Goal: Browse casually

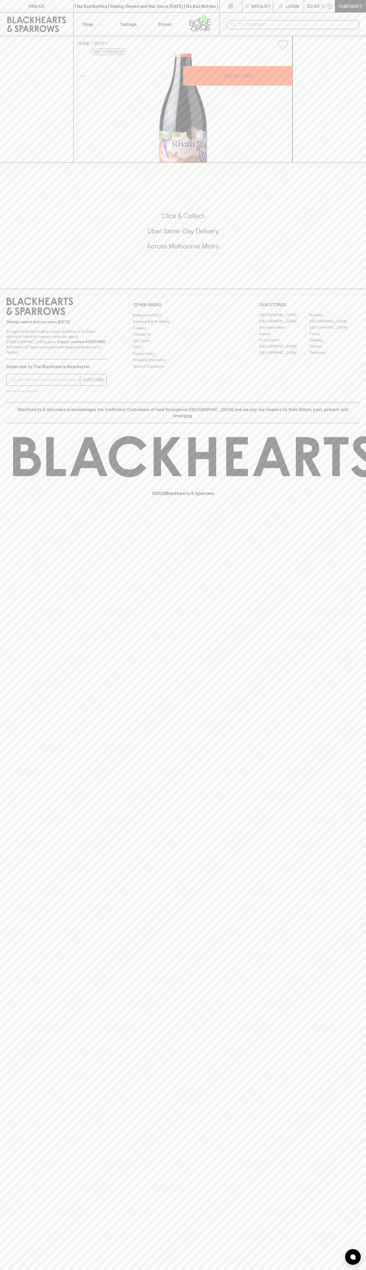
click at [362, 17] on div "​" at bounding box center [292, 25] width 146 height 24
click at [364, 402] on div "Sibling owned and run since [DATE] It is against the law to sell or supply alco…" at bounding box center [183, 345] width 366 height 113
click at [38, 1270] on html "FIND US | No Bad Bottles | Sibling Owned and Run Since [DATE] | No Bad Bottles …" at bounding box center [183, 635] width 366 height 1270
click at [23, 374] on div "FIND US | No Bad Bottles | Sibling Owned and Run Since [DATE] | No Bad Bottles …" at bounding box center [183, 635] width 366 height 1270
